Goal: Navigation & Orientation: Find specific page/section

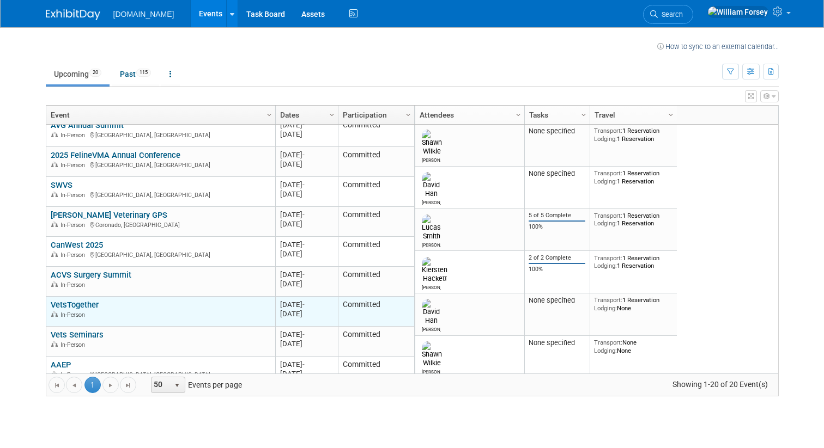
click at [86, 303] on link "VetsTogether" at bounding box center [75, 305] width 48 height 10
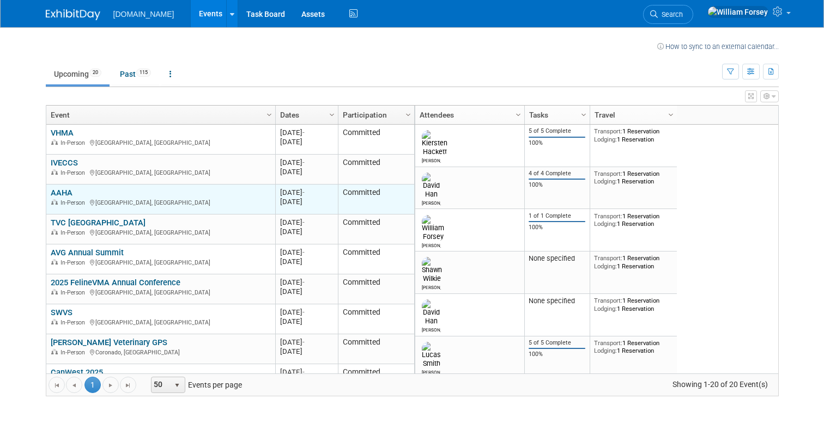
click at [66, 192] on link "AAHA" at bounding box center [62, 193] width 22 height 10
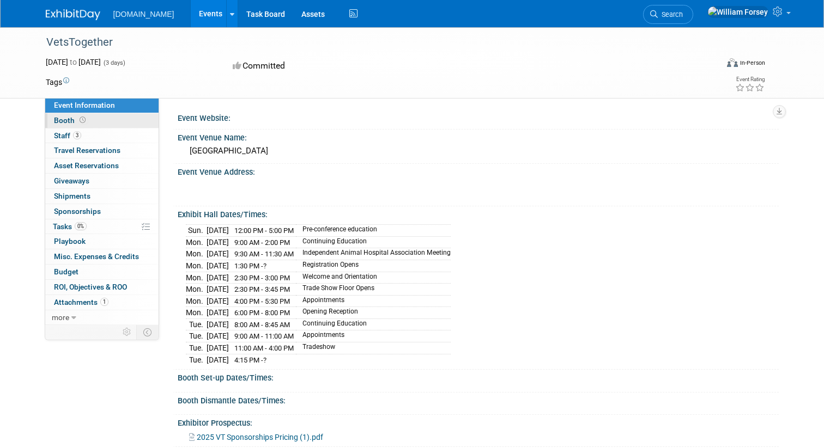
click at [100, 124] on link "Booth" at bounding box center [101, 120] width 113 height 15
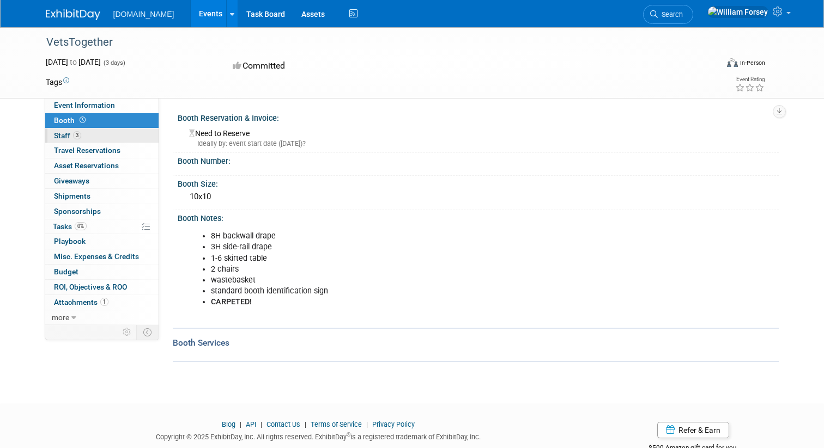
click at [102, 136] on link "3 Staff 3" at bounding box center [101, 136] width 113 height 15
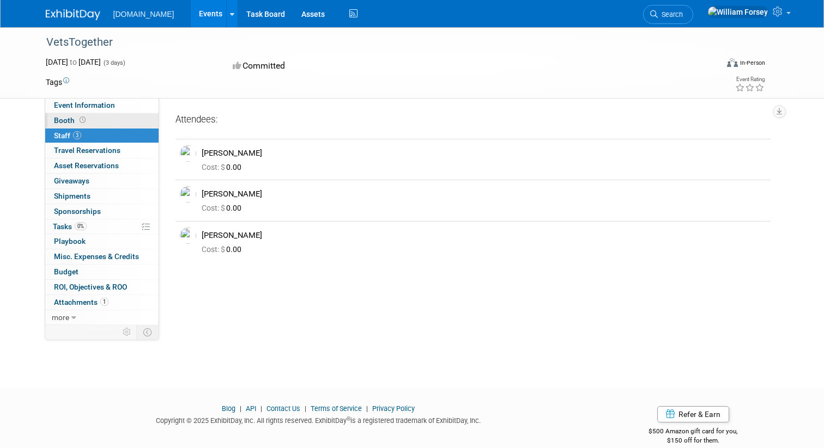
click at [111, 120] on link "Booth" at bounding box center [101, 120] width 113 height 15
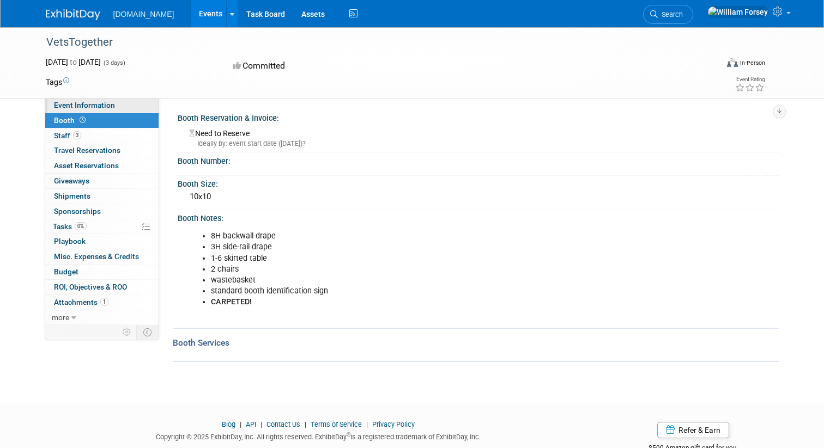
click at [125, 105] on link "Event Information" at bounding box center [101, 105] width 113 height 15
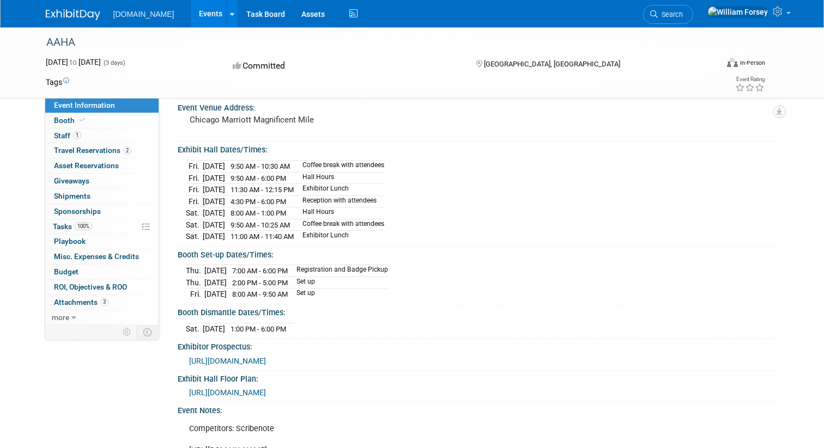
scroll to position [69, 0]
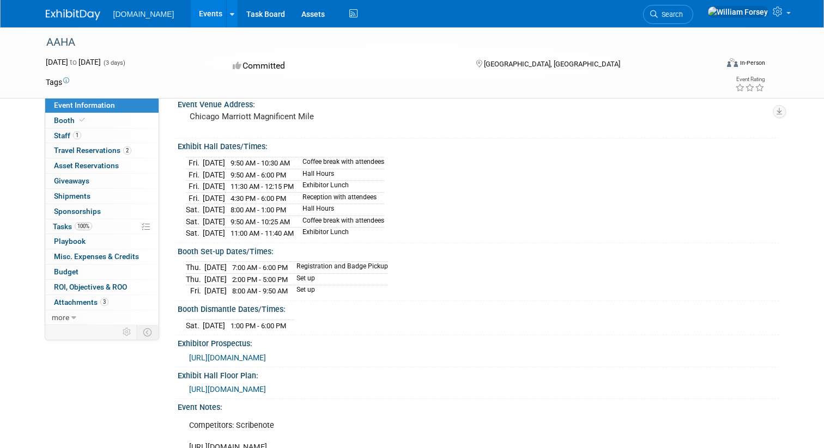
click at [191, 16] on link "Events" at bounding box center [211, 13] width 40 height 27
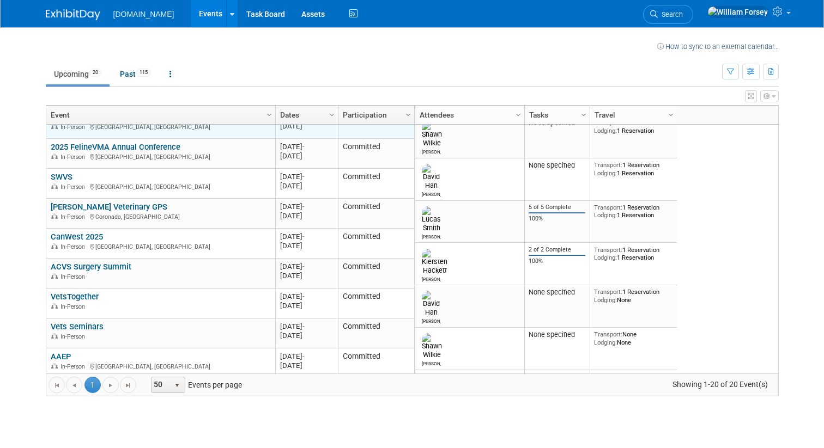
scroll to position [145, 0]
